Goal: Task Accomplishment & Management: Use online tool/utility

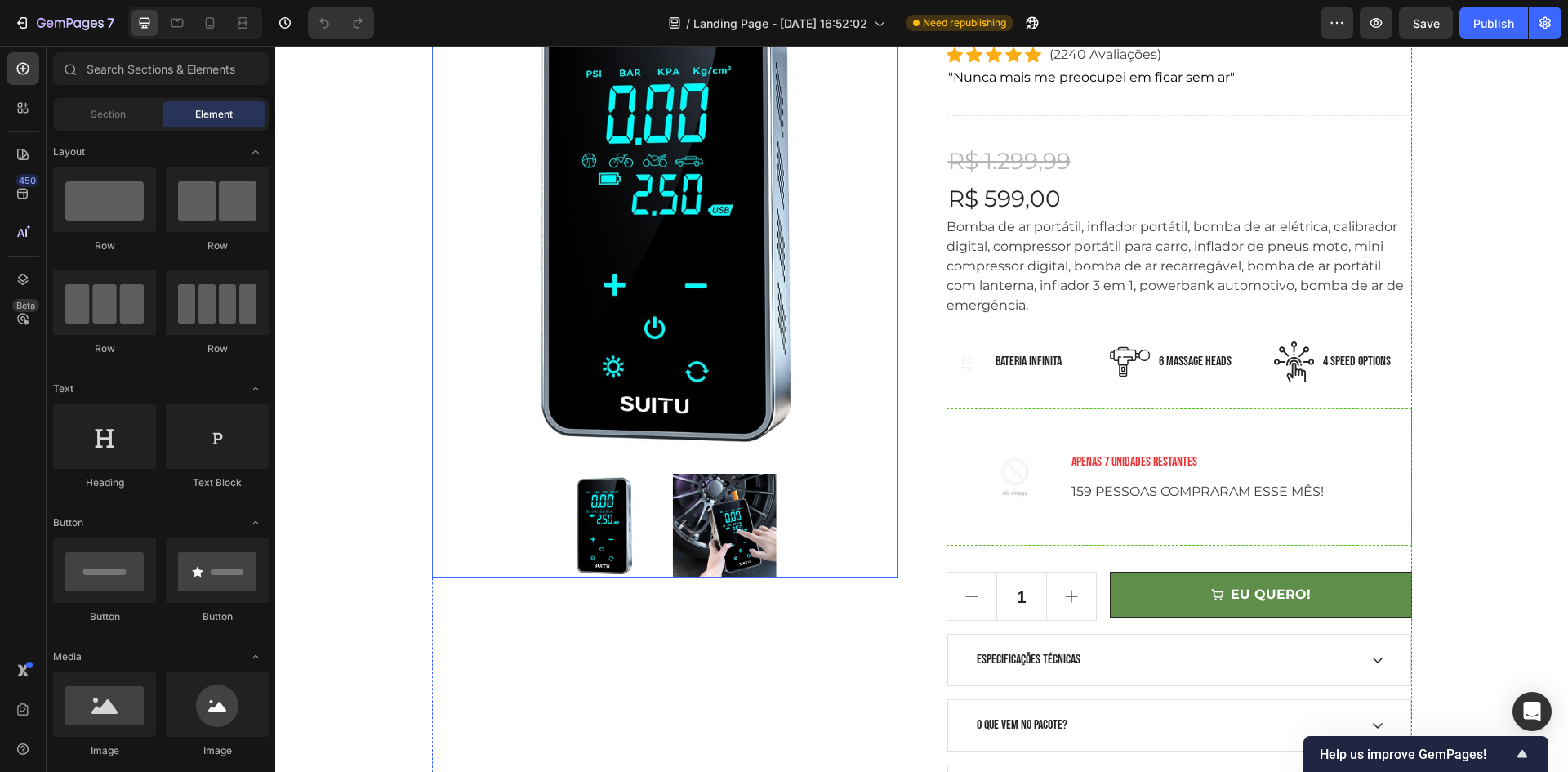
scroll to position [245, 0]
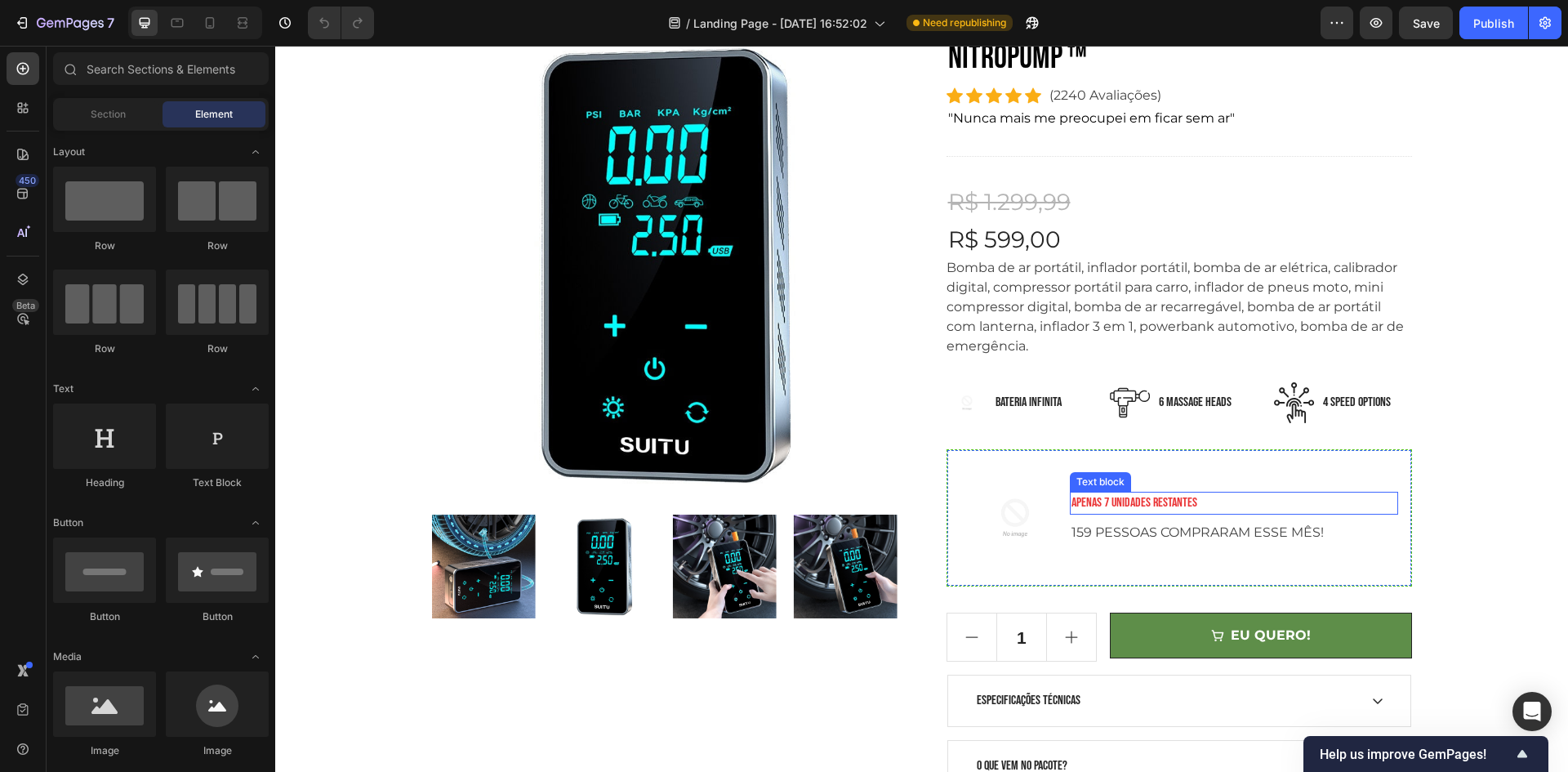
click at [1142, 536] on p "159 PESSOAS COMPRARAM ESSE MÊS!" at bounding box center [1234, 533] width 325 height 19
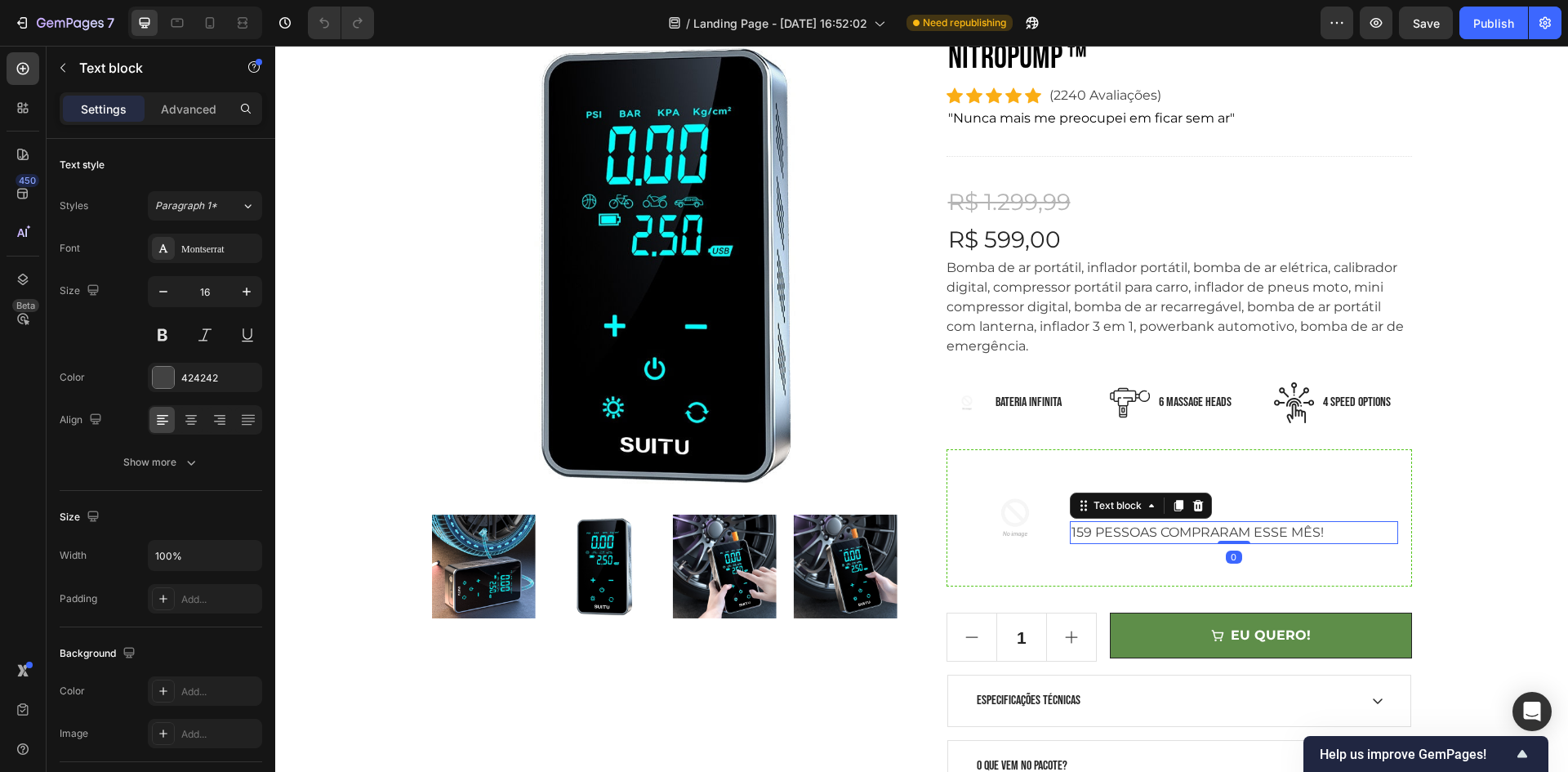
click at [1084, 534] on p "159 PESSOAS COMPRARAM ESSE MÊS!" at bounding box center [1234, 533] width 325 height 19
click at [1076, 534] on p "159 PESSOAS COMPRARAM ESSE MÊS!" at bounding box center [1234, 533] width 325 height 19
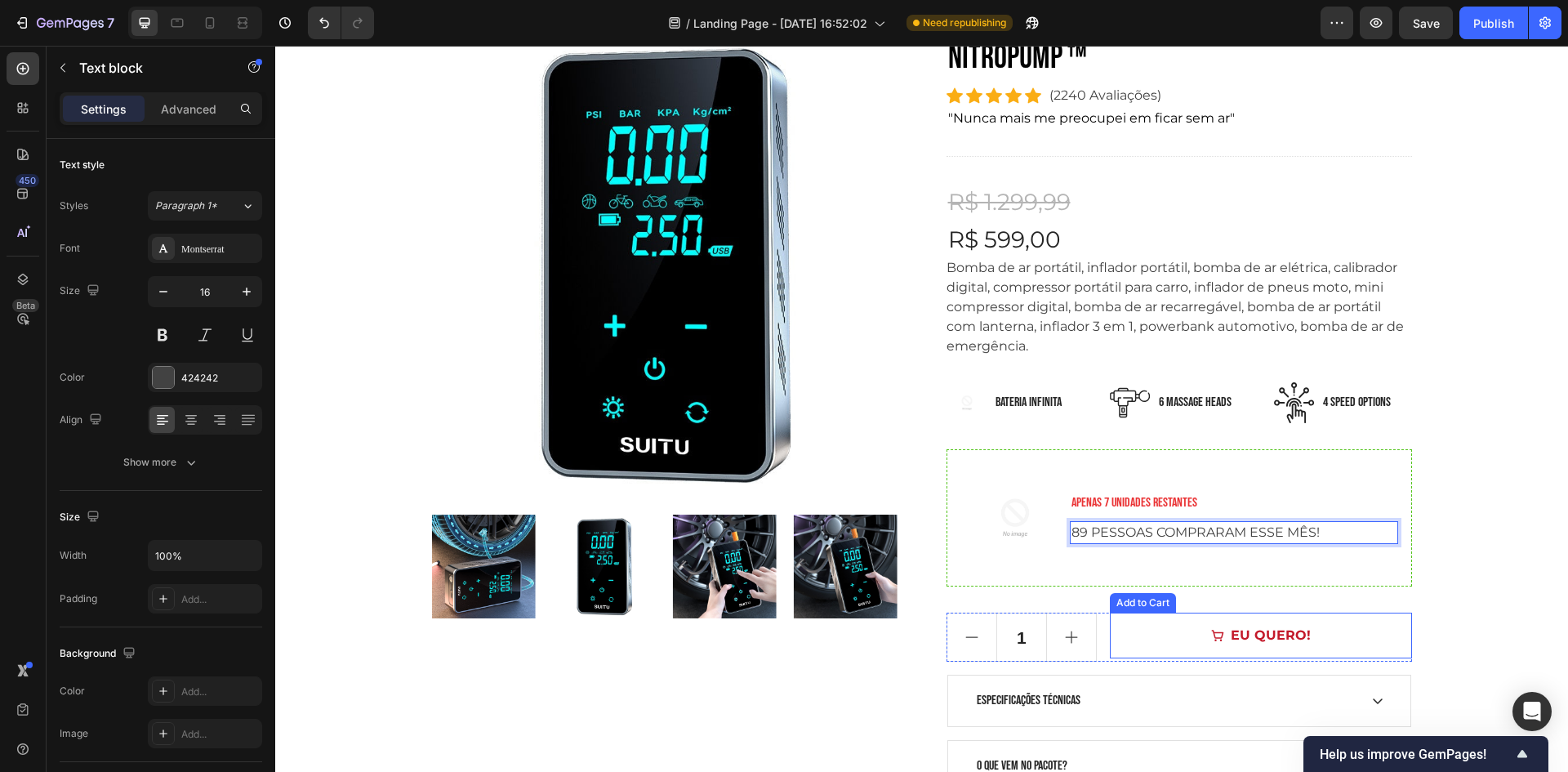
click at [1261, 627] on div "EU QUERO!" at bounding box center [1271, 635] width 80 height 19
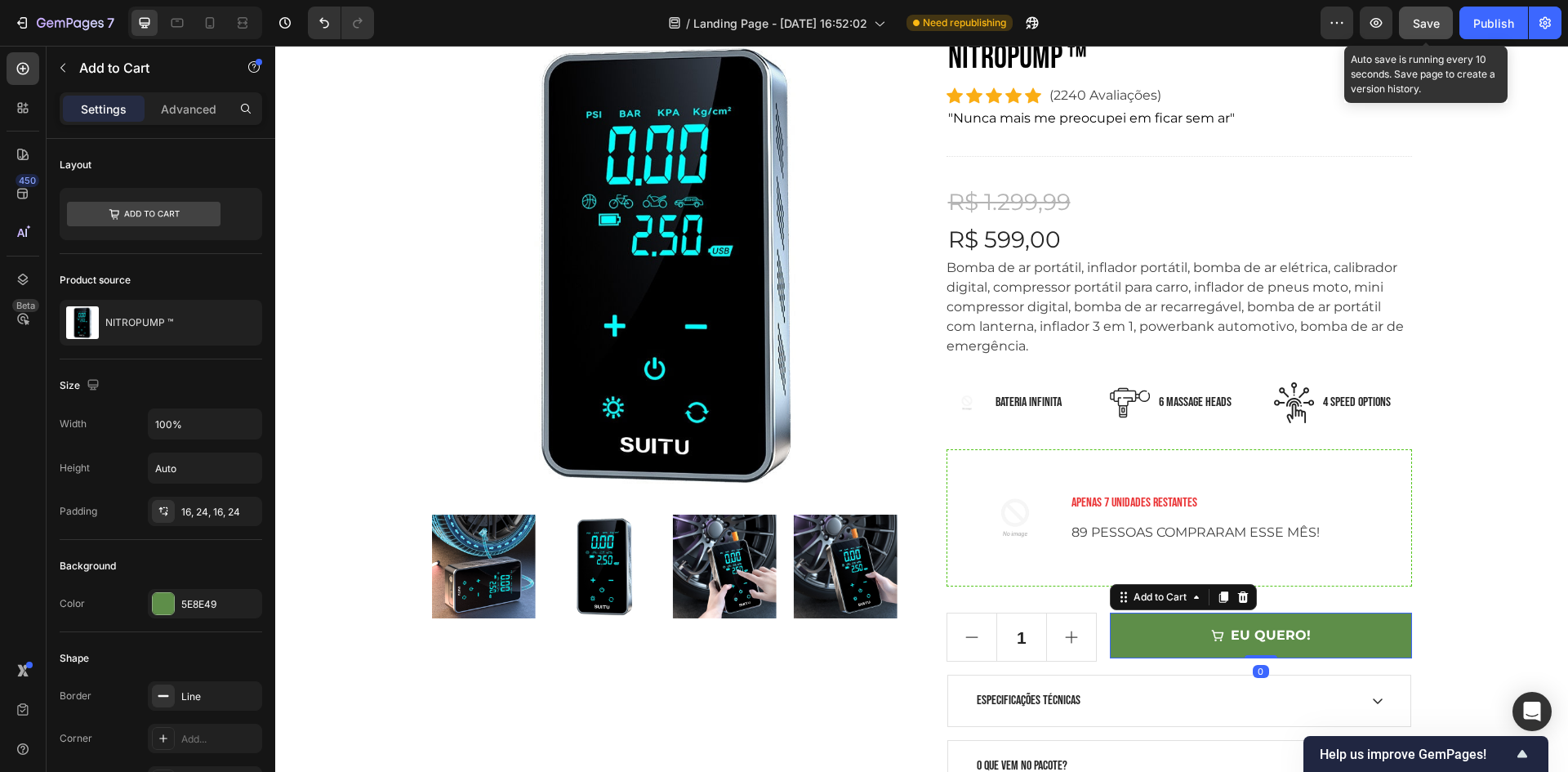
click at [1443, 26] on button "Save" at bounding box center [1426, 23] width 54 height 33
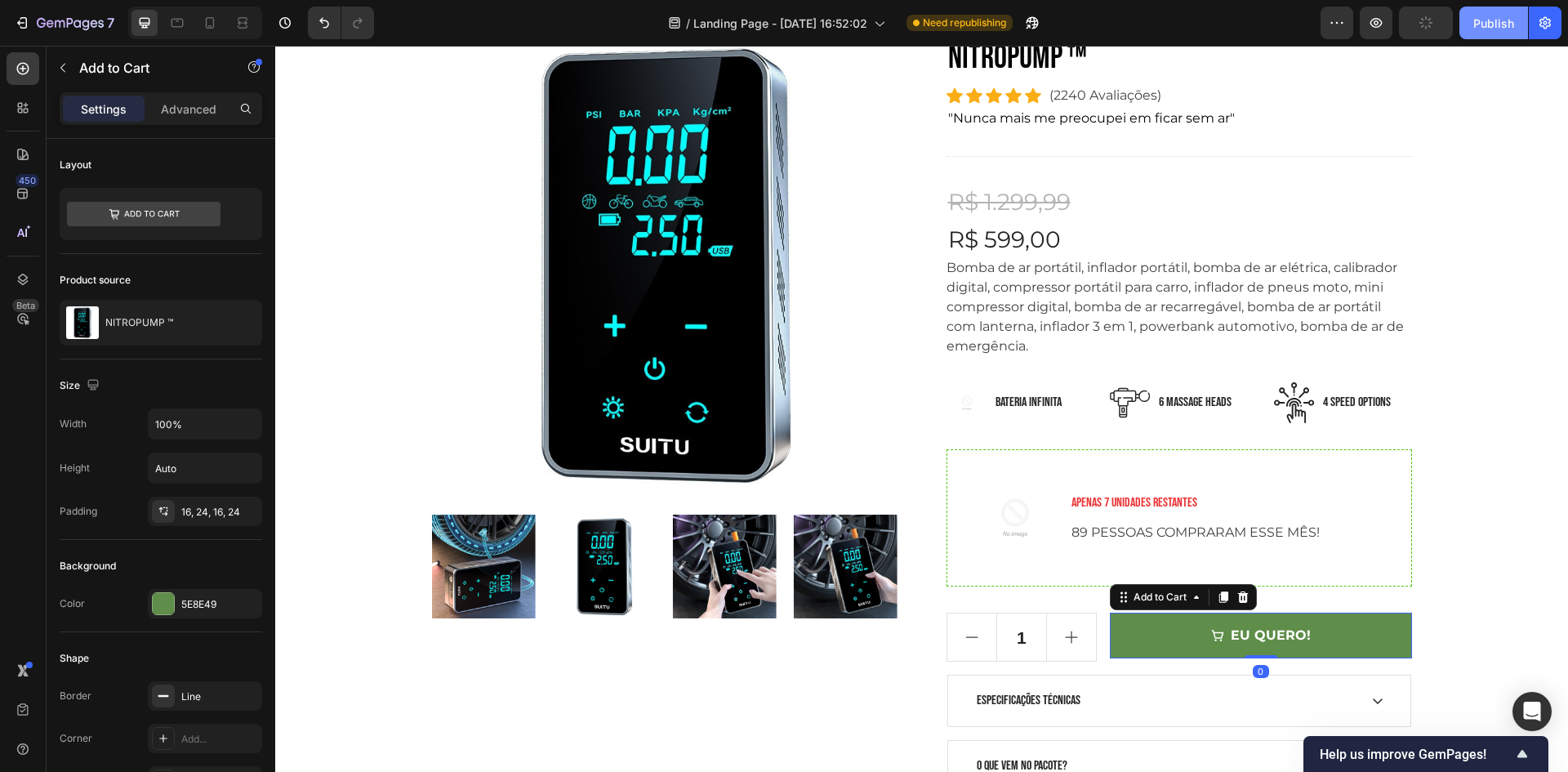
click at [1491, 25] on div "Publish" at bounding box center [1493, 23] width 41 height 17
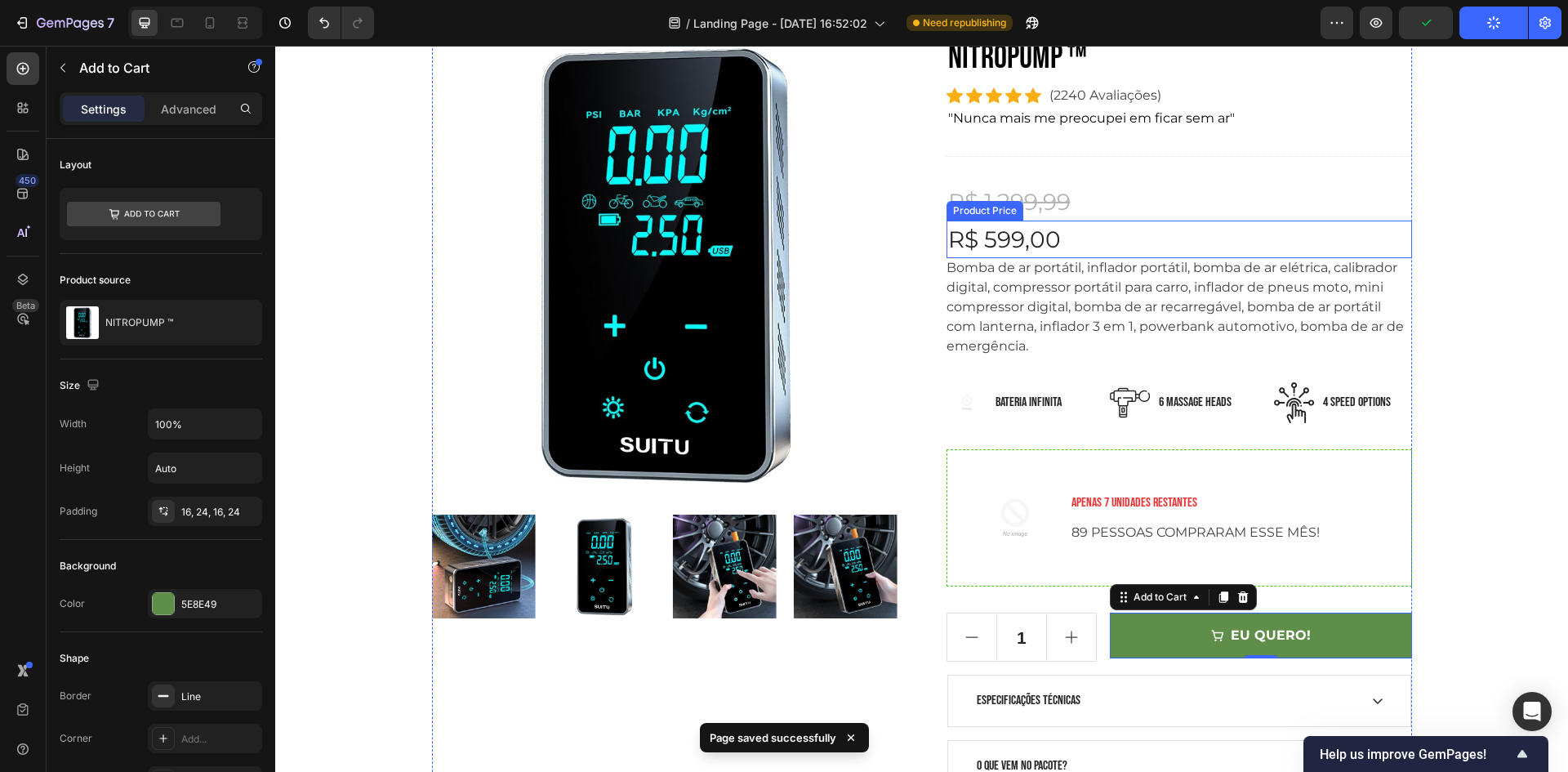
click at [1161, 290] on p "Bomba de ar portátil, inflador portátil, bomba de ar elétrica, calibrador digit…" at bounding box center [1174, 307] width 457 height 94
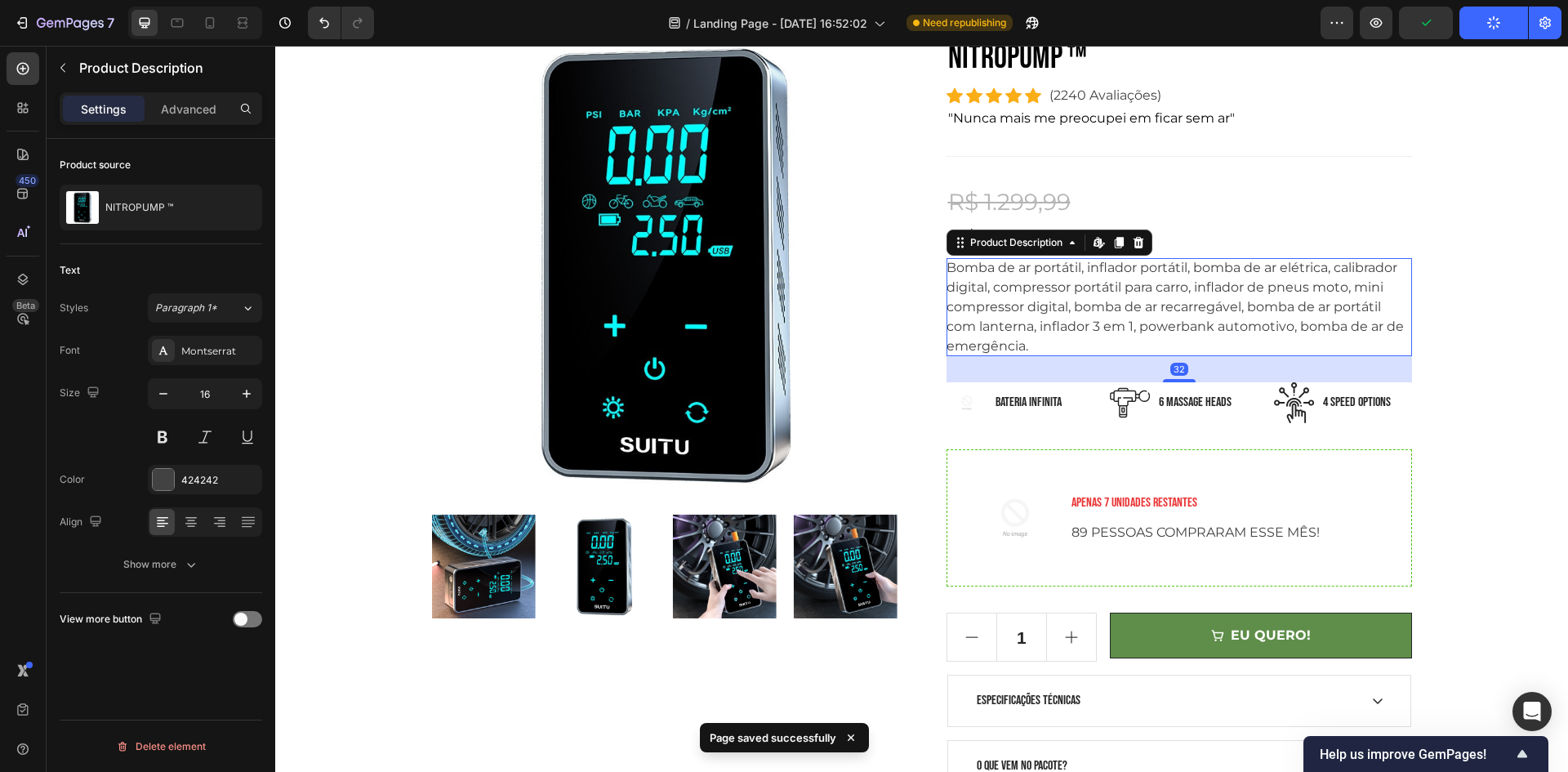
click at [1161, 290] on p "Bomba de ar portátil, inflador portátil, bomba de ar elétrica, calibrador digit…" at bounding box center [1174, 307] width 457 height 94
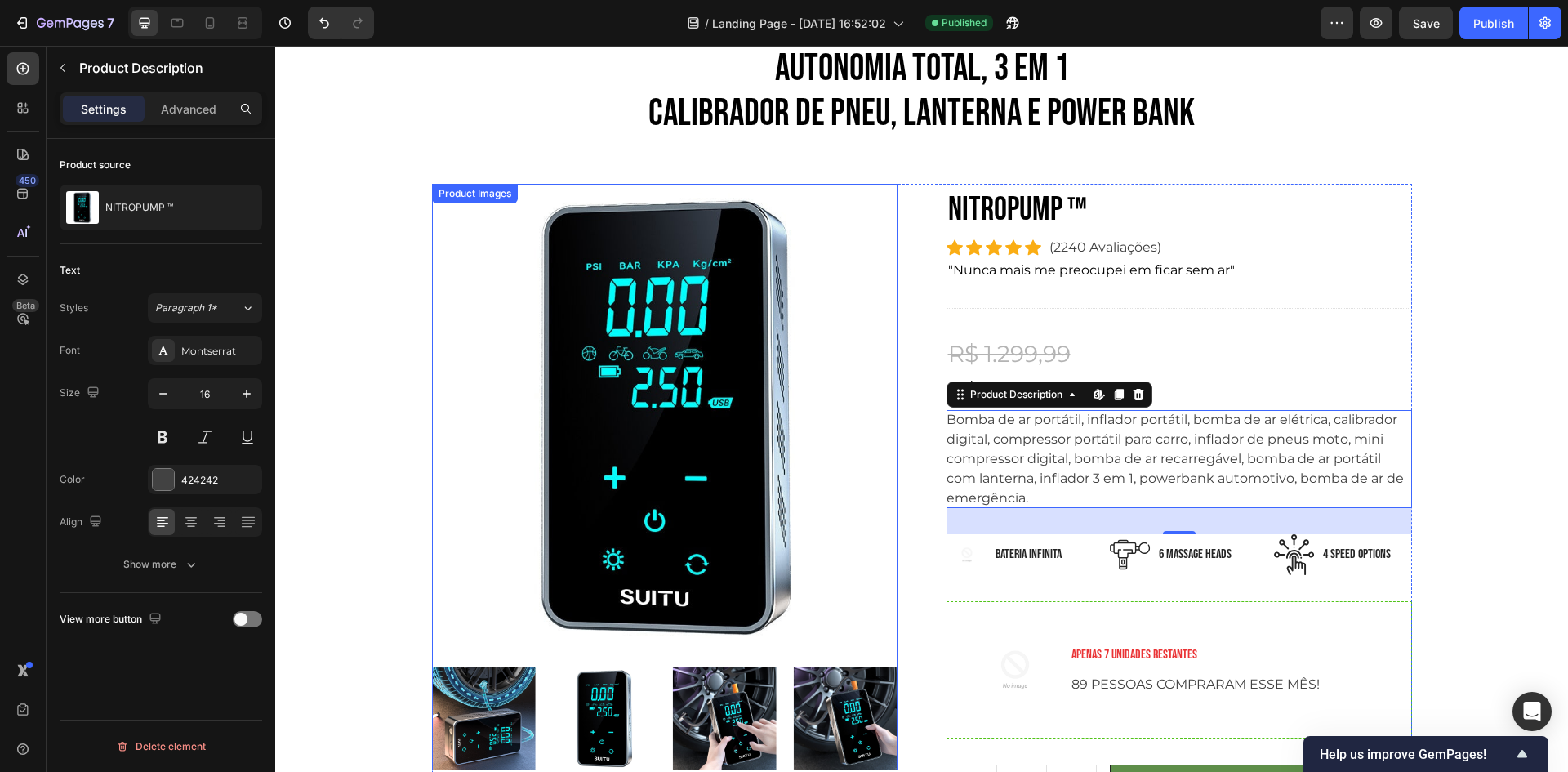
scroll to position [0, 0]
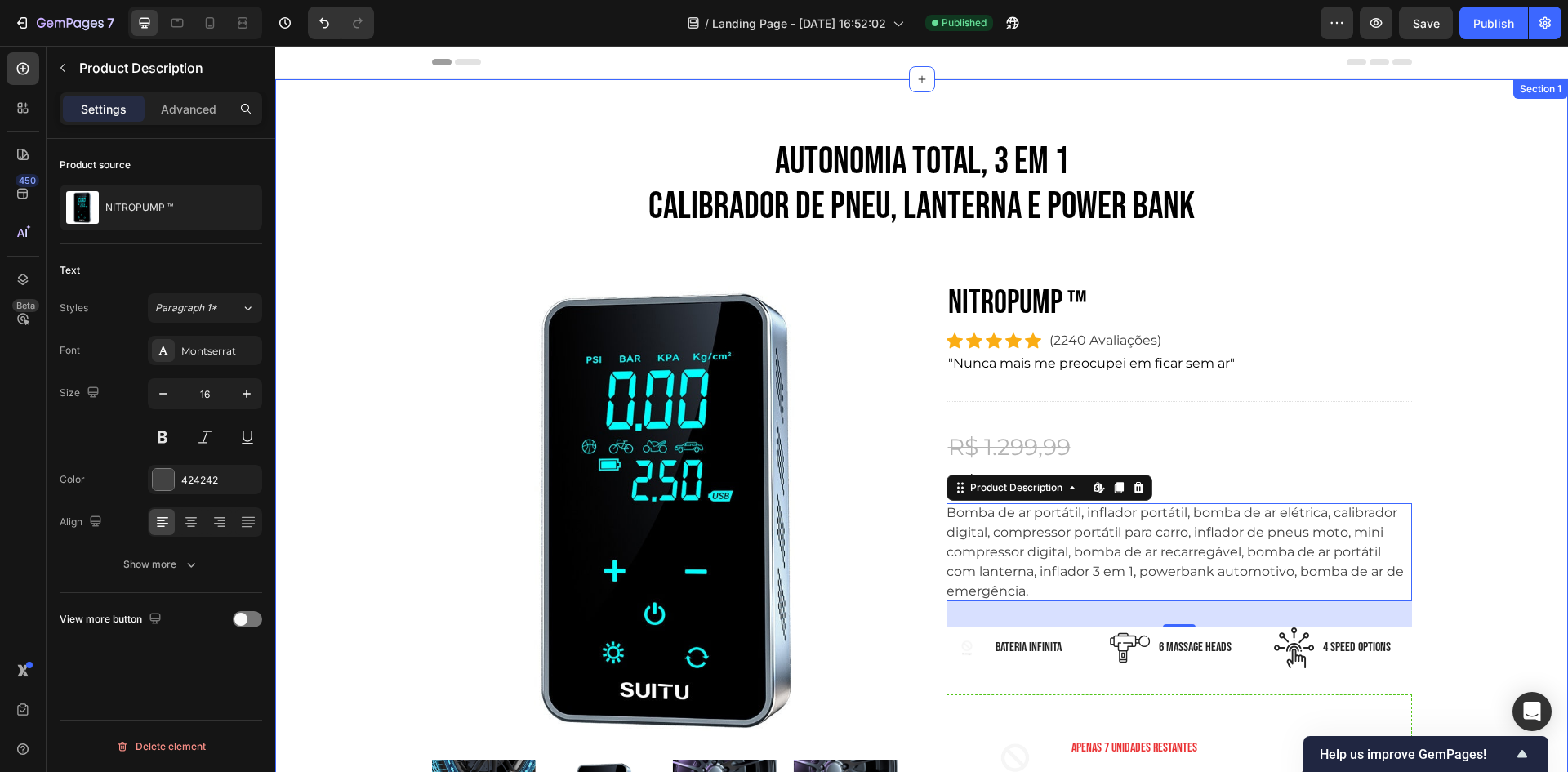
click at [944, 244] on div "AUTONOMIA TOTAL, 3 em 1 CALIBRADOR DE PNEU, LANTERNA E POWER BANK Heading Row P…" at bounding box center [921, 620] width 1268 height 965
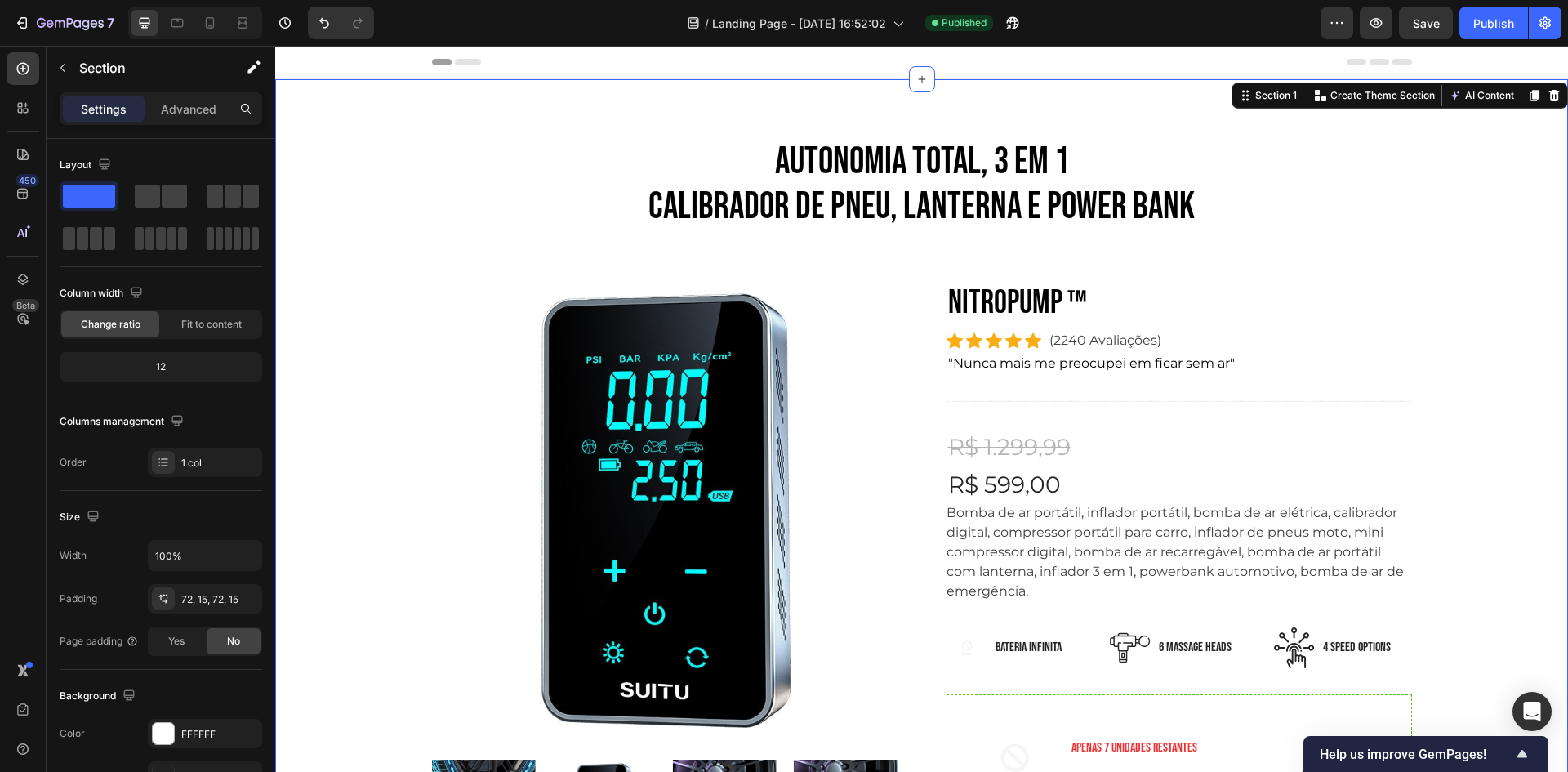
click at [989, 196] on h2 "AUTONOMIA TOTAL, 3 em 1 CALIBRADOR DE PNEU, LANTERNA E POWER BANK" at bounding box center [921, 184] width 980 height 93
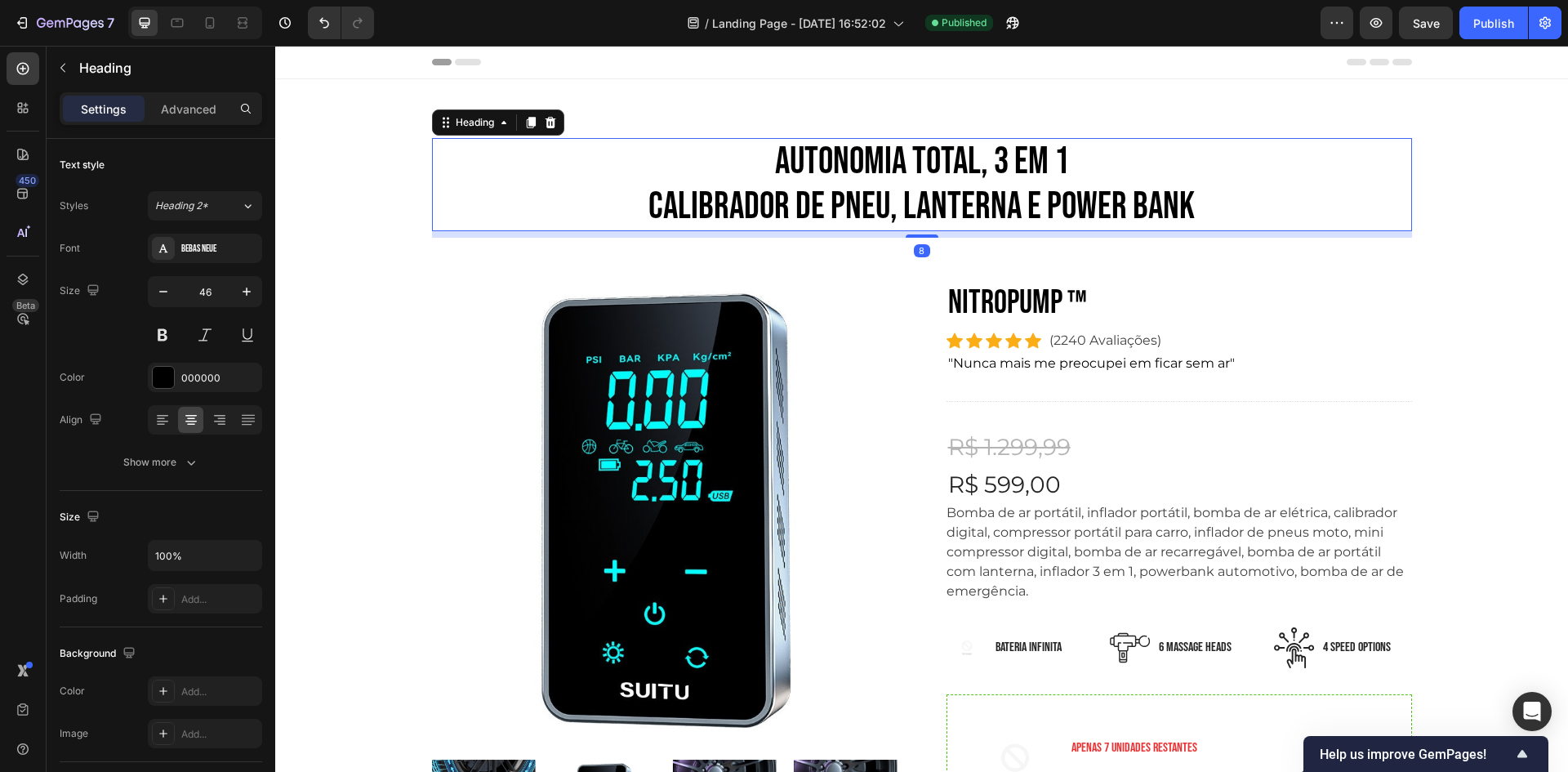
click at [1017, 202] on h2 "AUTONOMIA TOTAL, 3 em 1 CALIBRADOR DE PNEU, LANTERNA E POWER BANK" at bounding box center [921, 184] width 980 height 93
drag, startPoint x: 1015, startPoint y: 202, endPoint x: 791, endPoint y: 174, distance: 225.7
click at [1004, 199] on p "AUTONOMIA TOTAL, 3 em 1 CALIBRADOR DE PNEU, LANTERNA E POWER BANK" at bounding box center [922, 185] width 977 height 90
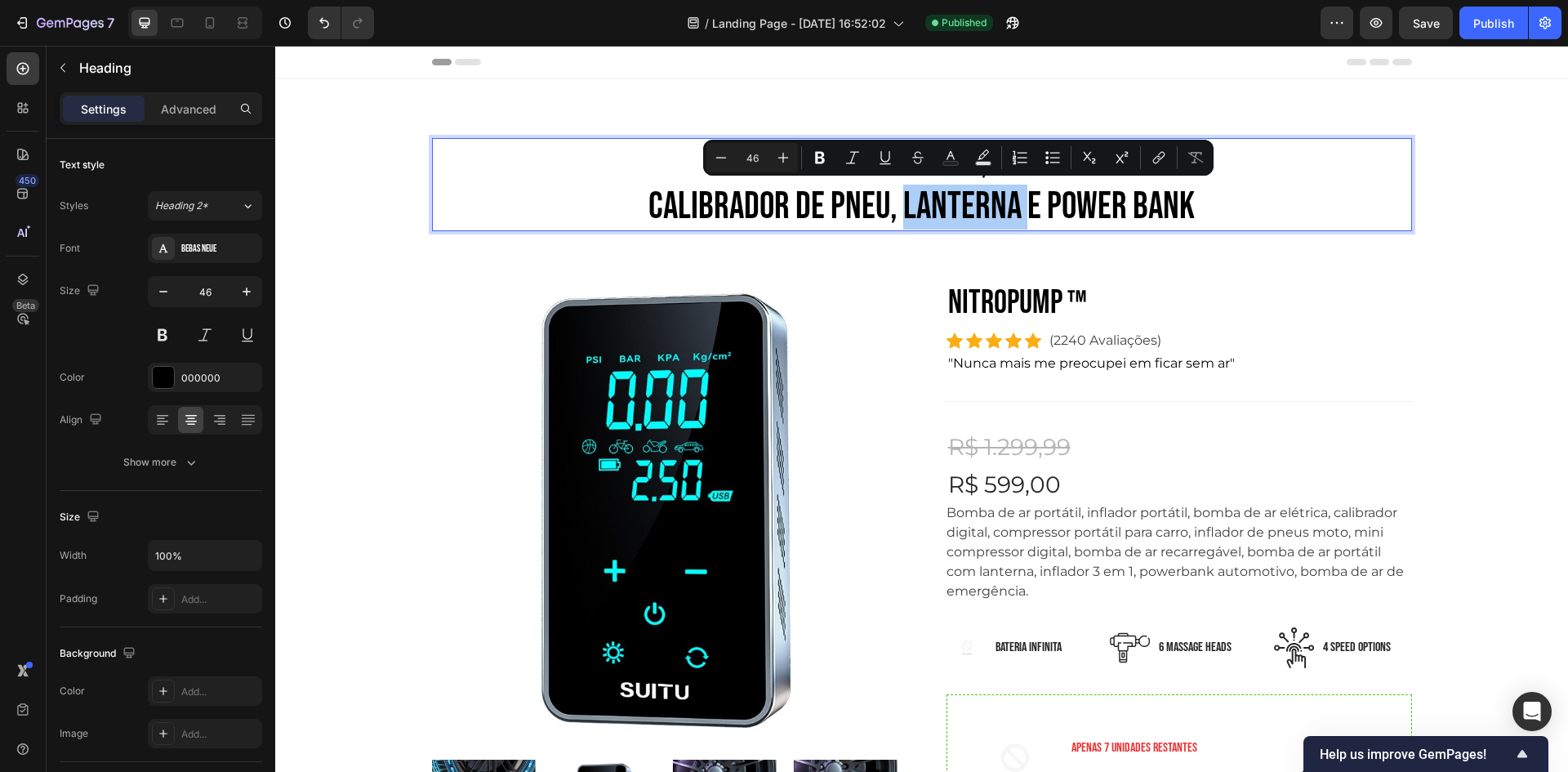
click at [757, 166] on input "46" at bounding box center [752, 157] width 33 height 19
click at [686, 191] on p "AUTONOMIA TOTAL, 3 em 1 CALIBRADOR DE PNEU, LANTERNA E POWER BANK" at bounding box center [922, 185] width 977 height 90
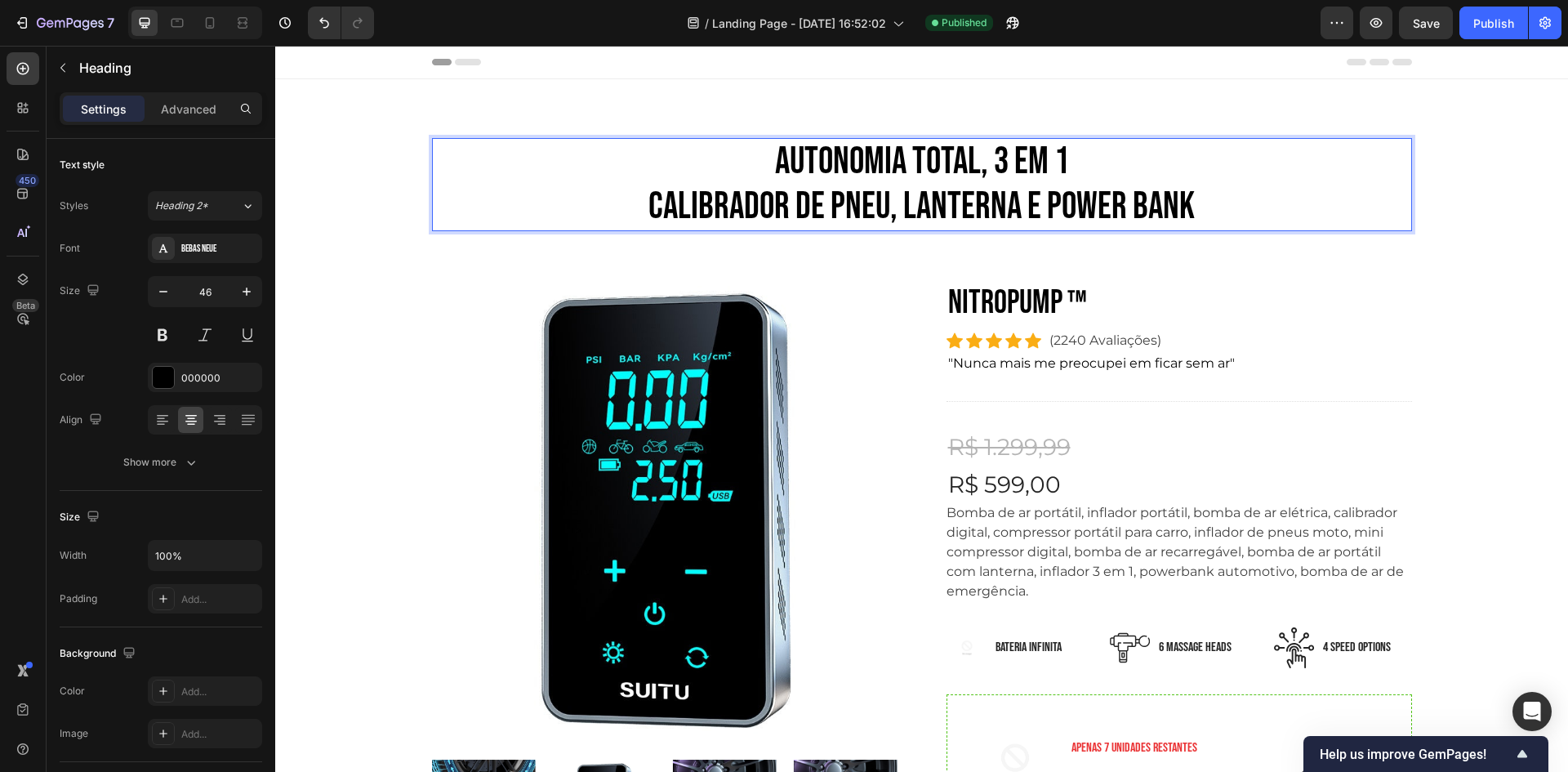
click at [767, 157] on p "AUTONOMIA TOTAL, 3 em 1 CALIBRADOR DE PNEU, LANTERNA E POWER BANK" at bounding box center [922, 185] width 977 height 90
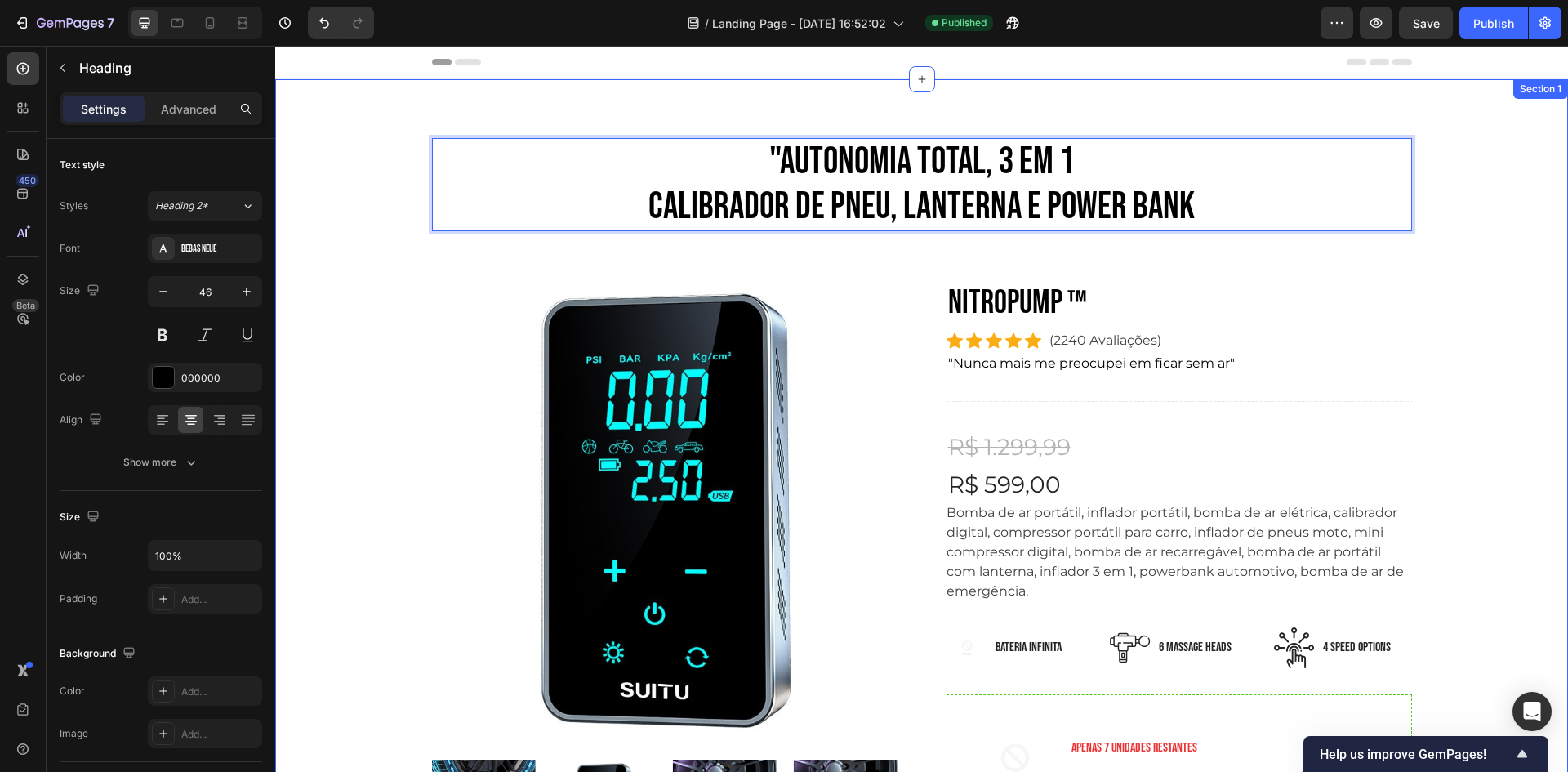
click at [1263, 222] on p ""AUTONOMIA TOTAL, 3 em 1 CALIBRADOR DE PNEU, LANTERNA E POWER BANK" at bounding box center [922, 185] width 977 height 90
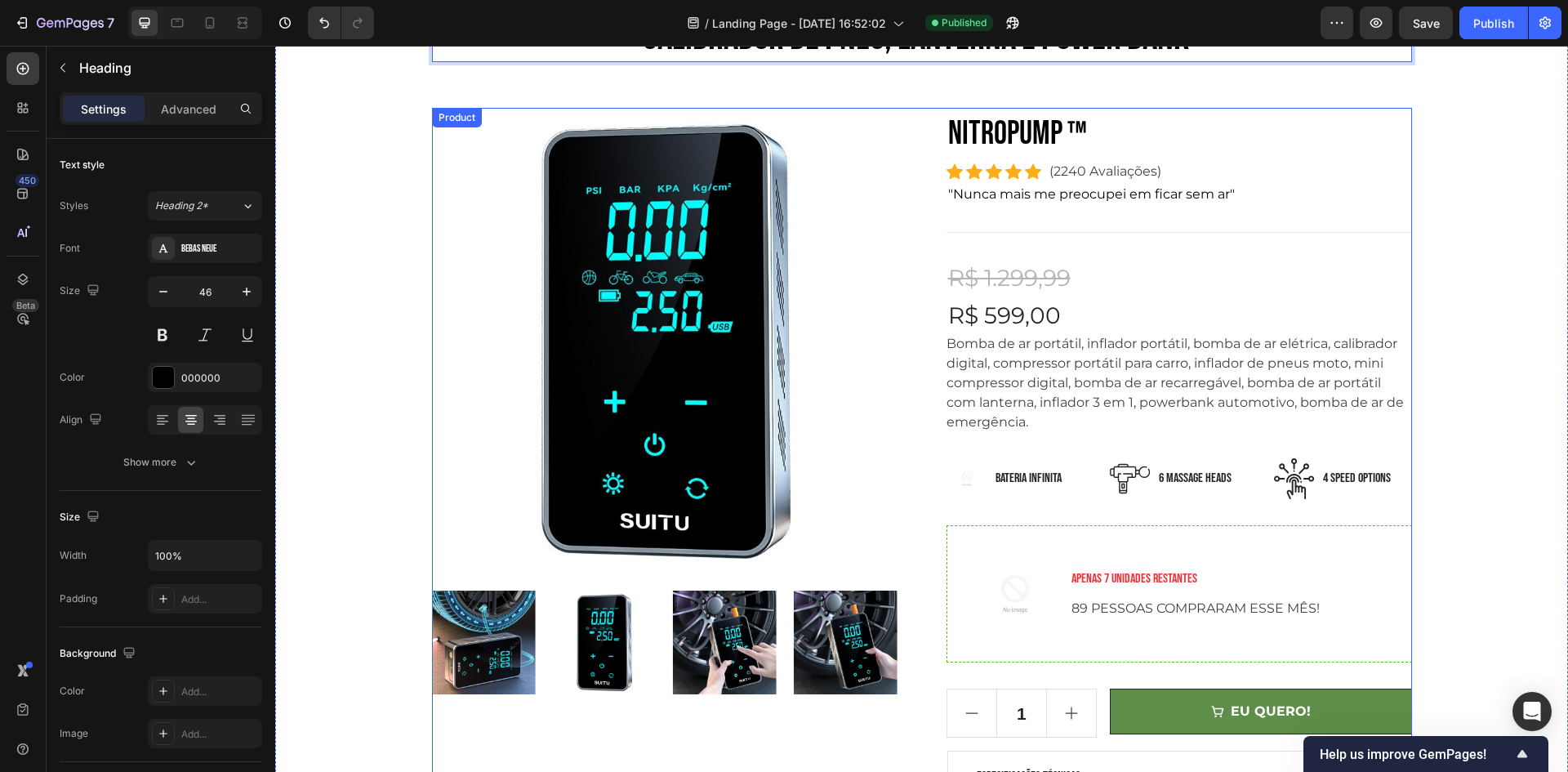
scroll to position [164, 0]
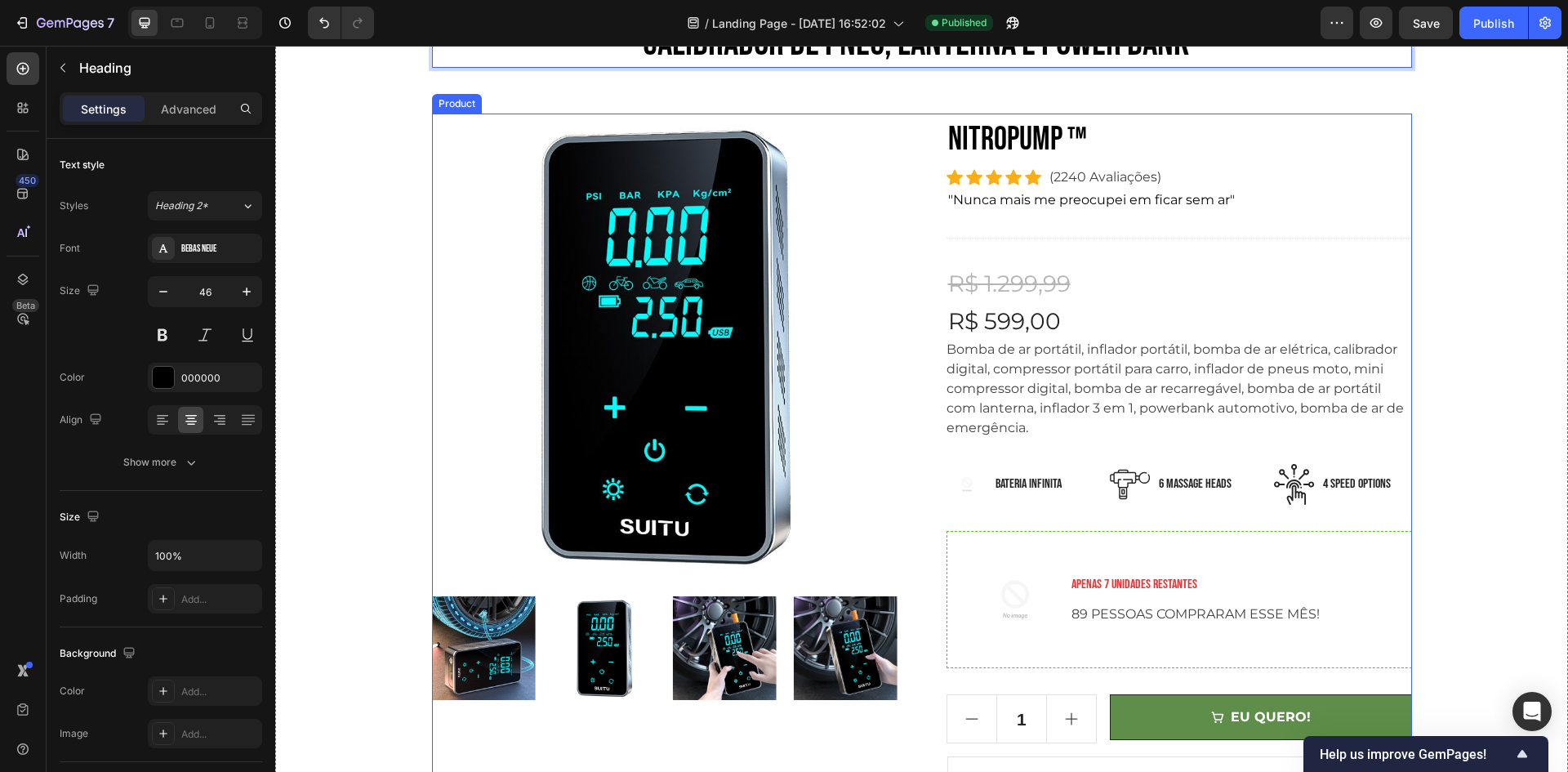
click at [1099, 395] on p "Bomba de ar portátil, inflador portátil, bomba de ar elétrica, calibrador digit…" at bounding box center [1174, 388] width 457 height 94
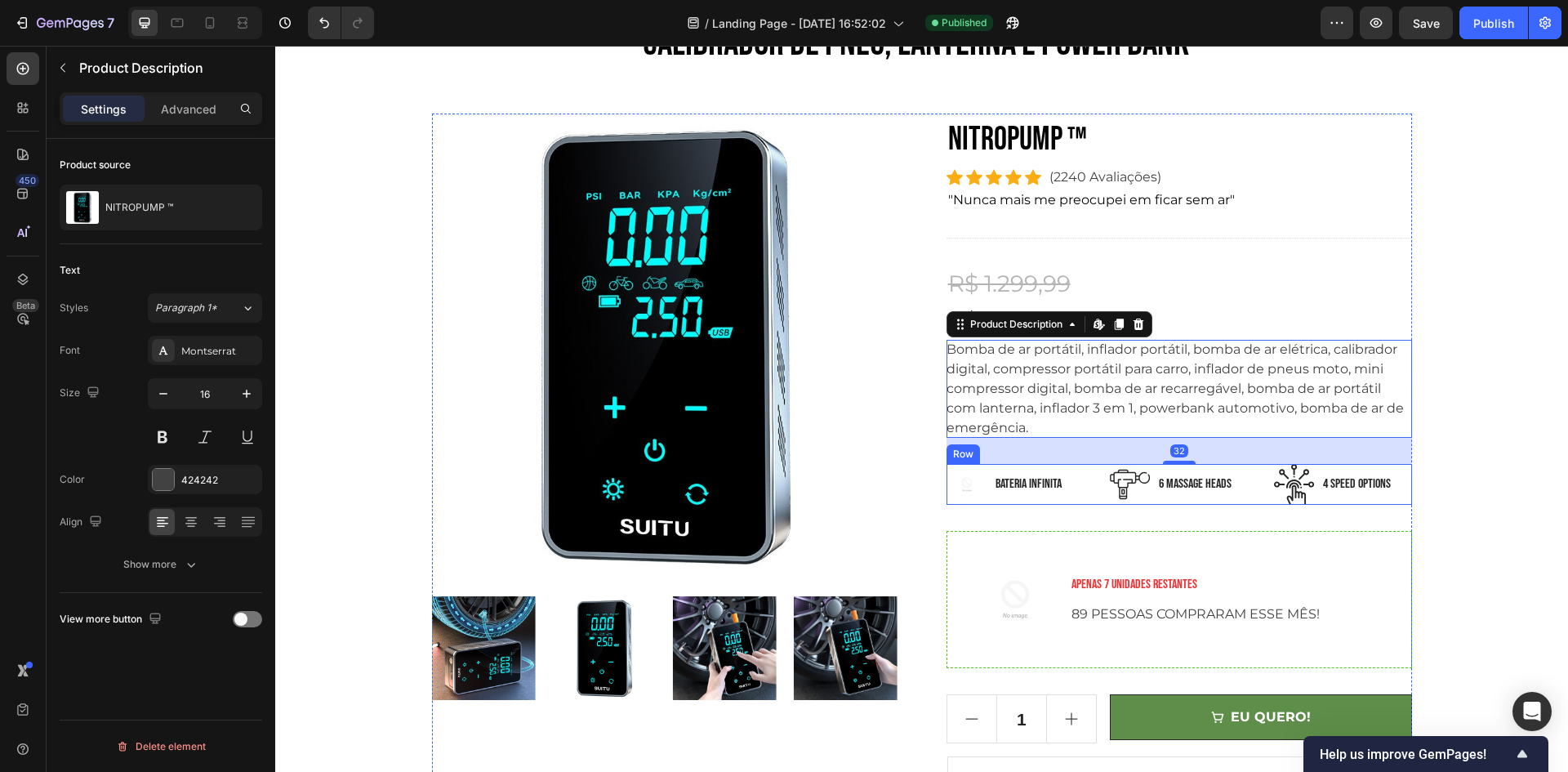
click at [997, 484] on p "bateria infinita" at bounding box center [1028, 484] width 66 height 19
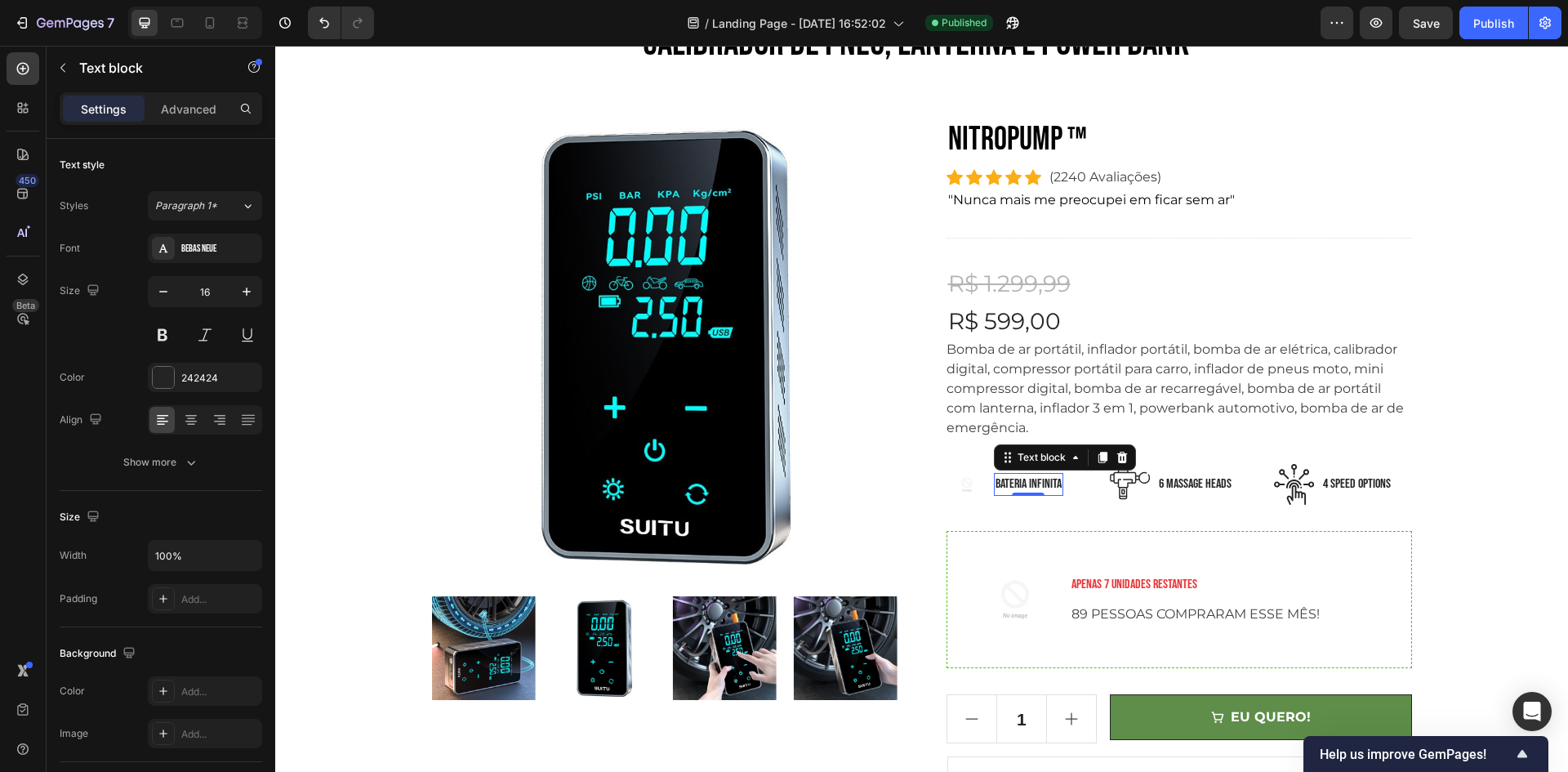
click at [970, 484] on img at bounding box center [966, 484] width 41 height 41
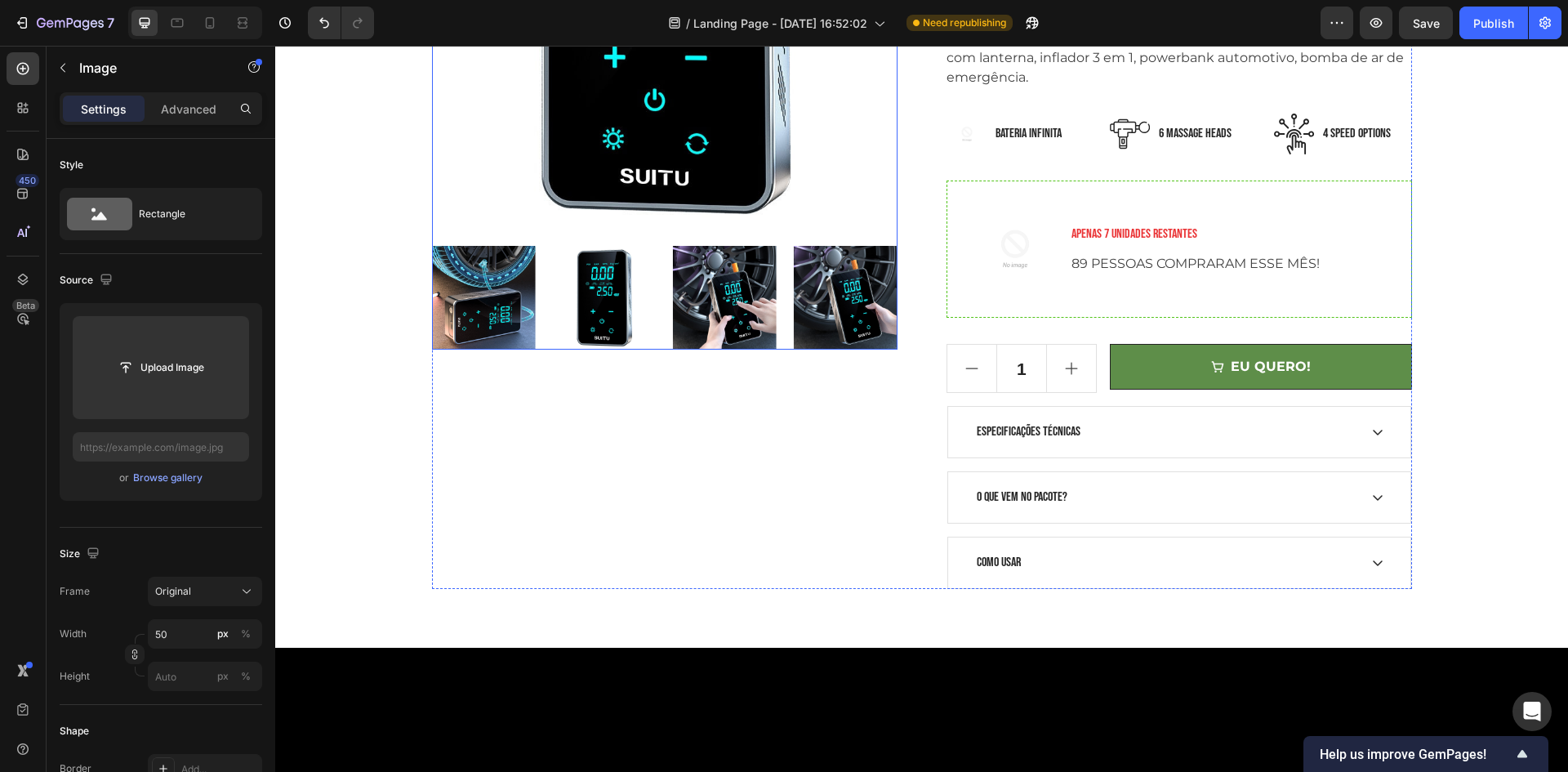
scroll to position [245, 0]
